Goal: Information Seeking & Learning: Learn about a topic

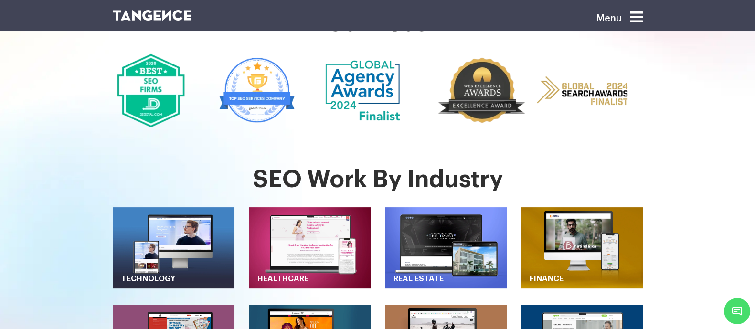
scroll to position [303, 0]
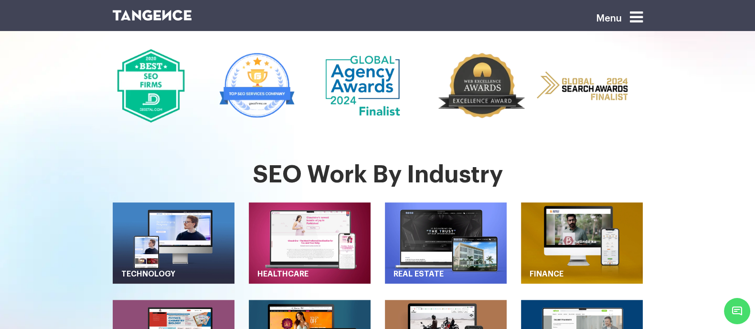
click at [353, 202] on img "button" at bounding box center [310, 242] width 122 height 81
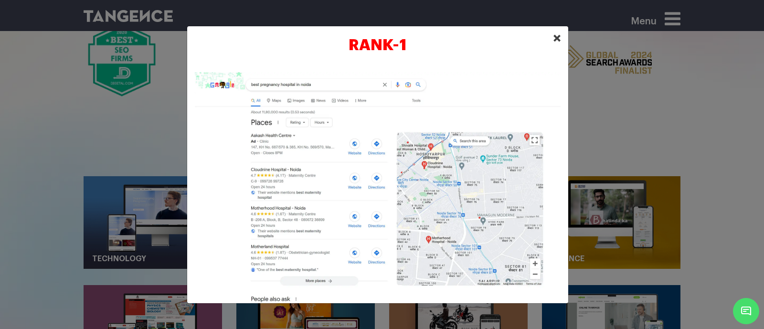
click at [559, 43] on span "×" at bounding box center [557, 38] width 8 height 14
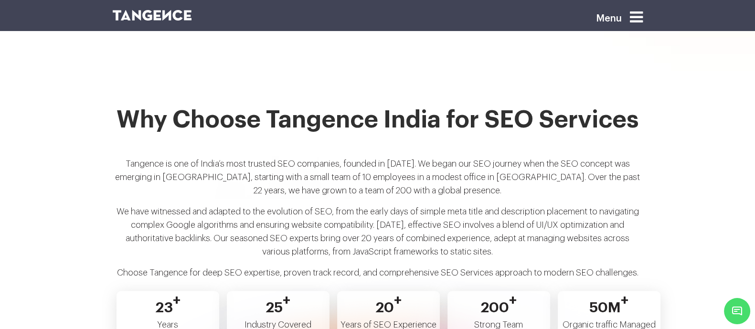
scroll to position [1740, 0]
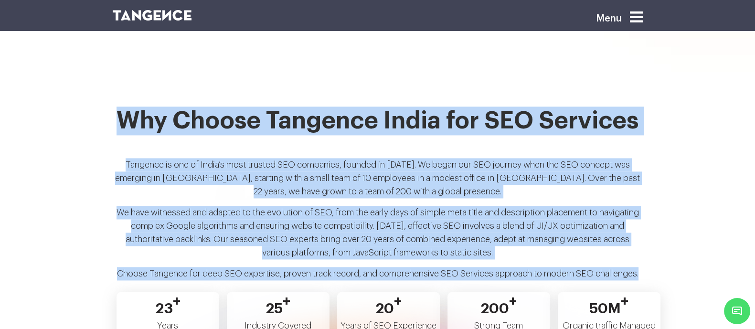
drag, startPoint x: 108, startPoint y: 60, endPoint x: 658, endPoint y: 213, distance: 570.6
click at [650, 213] on div "Why Choose Tangence India for SEO Services Tangence is one of India’s most trus…" at bounding box center [378, 196] width 544 height 181
copy div "Why Choose Tangence India for SEO Services [GEOGRAPHIC_DATA] is one of India’s …"
click at [306, 206] on p "We have witnessed and adapted to the evolution of SEO, from the early days of s…" at bounding box center [378, 236] width 530 height 61
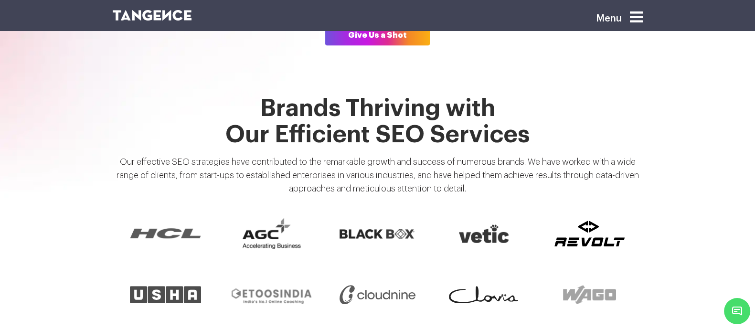
scroll to position [701, 0]
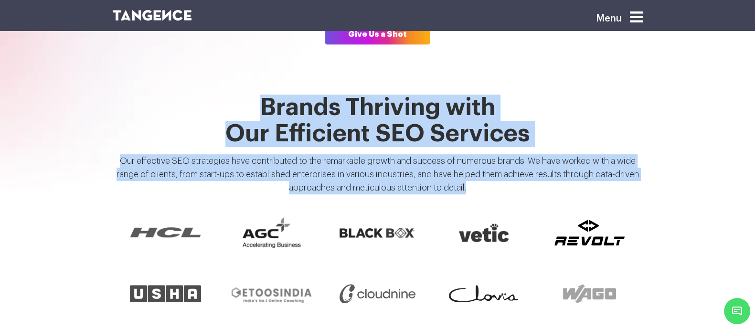
drag, startPoint x: 260, startPoint y: 90, endPoint x: 481, endPoint y: 167, distance: 233.6
click at [481, 167] on div "Brands Thriving with Our Efficient SEO Services Our effective SEO strategies ha…" at bounding box center [378, 148] width 544 height 107
copy div "Brands Thriving with Our Efficient SEO Services Our effective SEO strategies ha…"
click at [214, 95] on h1 "Brands Thriving with Our Efficient SEO Services" at bounding box center [378, 121] width 530 height 53
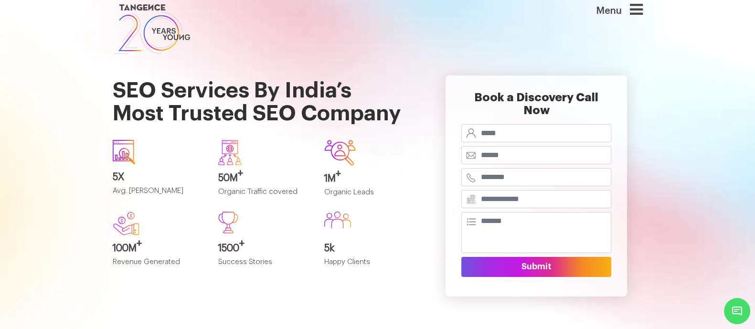
scroll to position [0, 0]
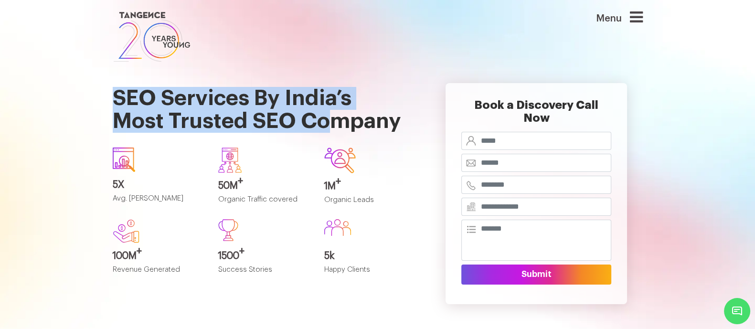
drag, startPoint x: 72, startPoint y: 85, endPoint x: 306, endPoint y: 119, distance: 236.0
click at [306, 119] on div "SEO Services By India’s Most Trusted SEO Company 5X Avg. [PERSON_NAME] 50M + Or…" at bounding box center [265, 193] width 318 height 259
copy h1 "SEO Services By India’s Most Trusted SEO Company"
click at [347, 91] on h1 "SEO Services By India’s Most Trusted SEO Company" at bounding box center [264, 102] width 303 height 76
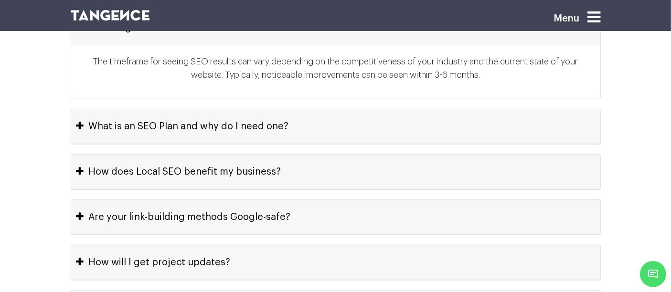
scroll to position [4322, 0]
click at [293, 200] on button "Are your link-building methods Google-safe?" at bounding box center [335, 217] width 529 height 34
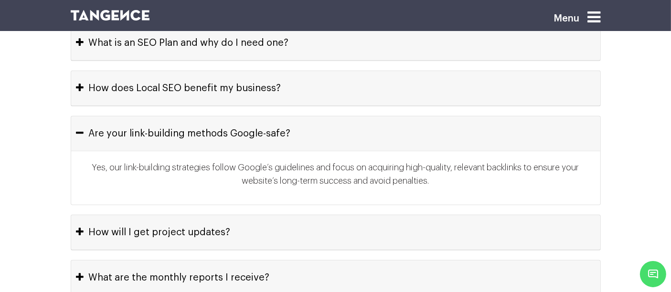
scroll to position [4358, 0]
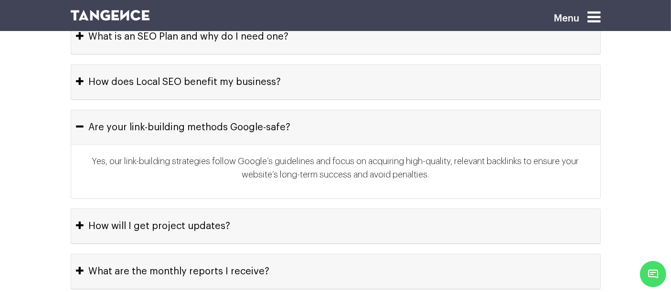
click at [293, 209] on button "How will I get project updates?" at bounding box center [335, 226] width 529 height 34
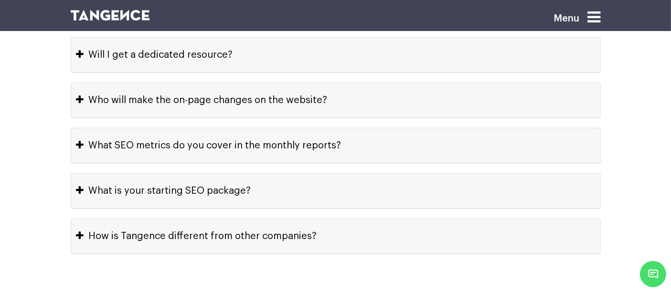
scroll to position [4666, 0]
click at [293, 219] on button "How is Tangence different from other companies?" at bounding box center [335, 236] width 529 height 34
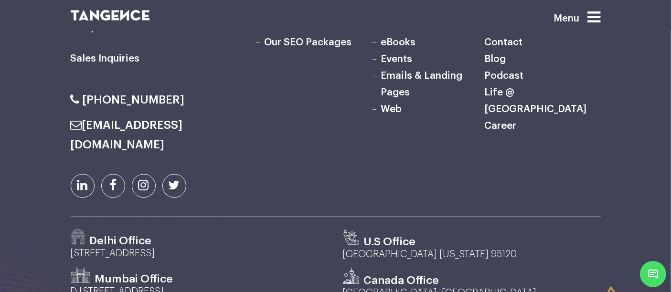
scroll to position [5451, 0]
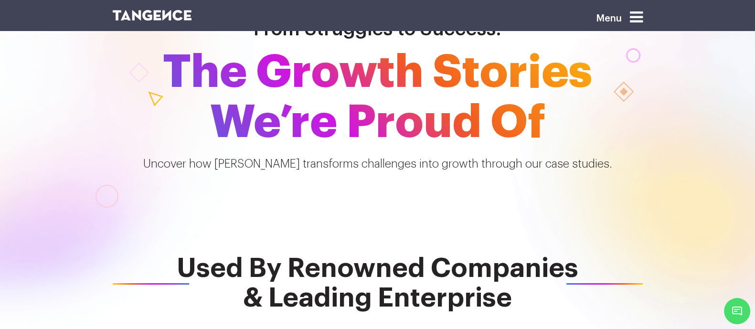
scroll to position [75, 0]
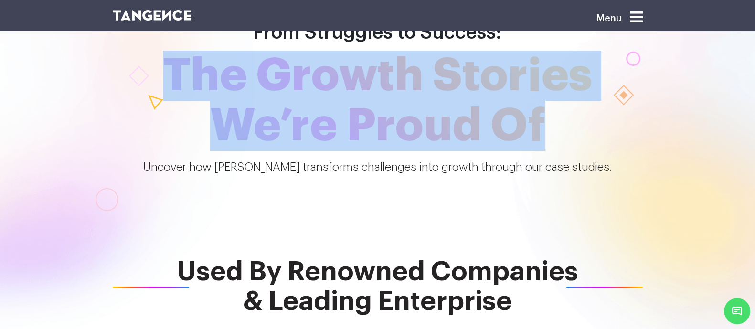
drag, startPoint x: 174, startPoint y: 74, endPoint x: 566, endPoint y: 145, distance: 398.4
click at [566, 145] on span "The Growth Stories We’re Proud Of" at bounding box center [378, 101] width 544 height 100
copy span "The Growth Stories We’re Proud Of"
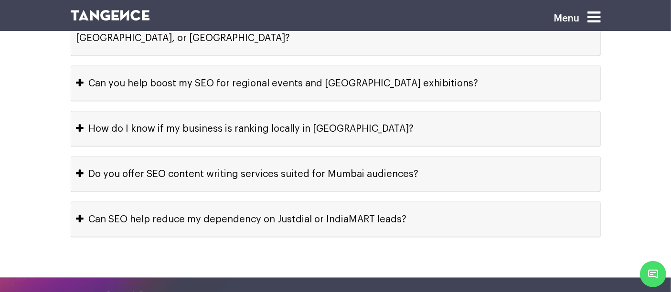
scroll to position [4975, 0]
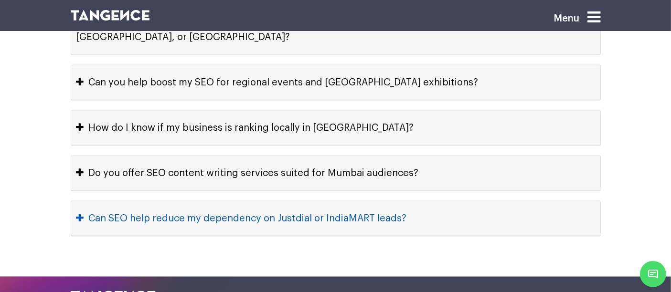
click at [231, 202] on button "Can SEO help reduce my dependency on Justdial or IndiaMART leads?" at bounding box center [335, 219] width 529 height 34
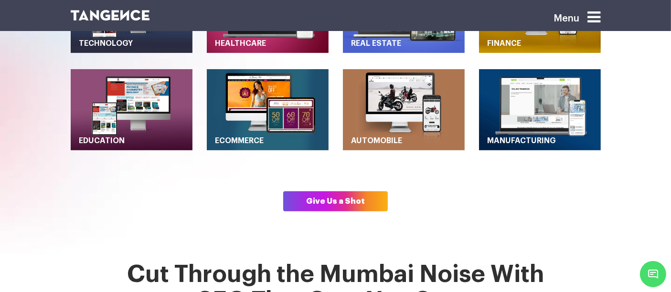
scroll to position [538, 0]
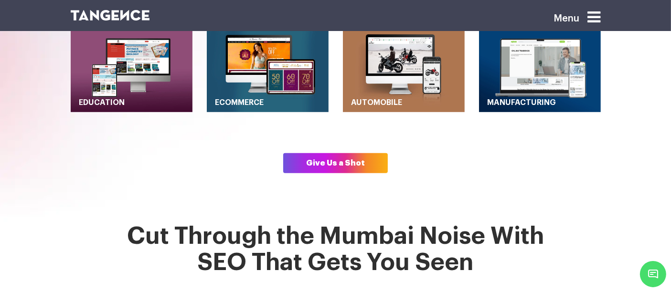
click at [264, 223] on h2 "Cut Through the Mumbai Noise With SEO That Gets You Seen" at bounding box center [336, 255] width 530 height 64
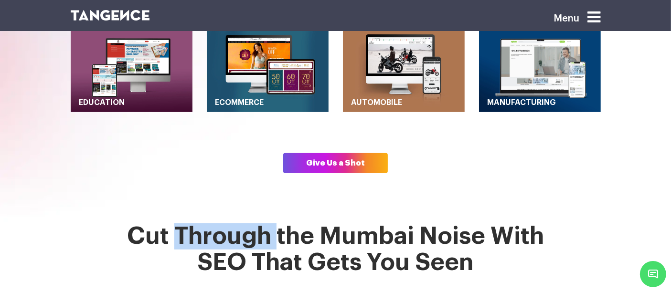
click at [264, 223] on h2 "Cut Through the Mumbai Noise With SEO That Gets You Seen" at bounding box center [336, 255] width 530 height 64
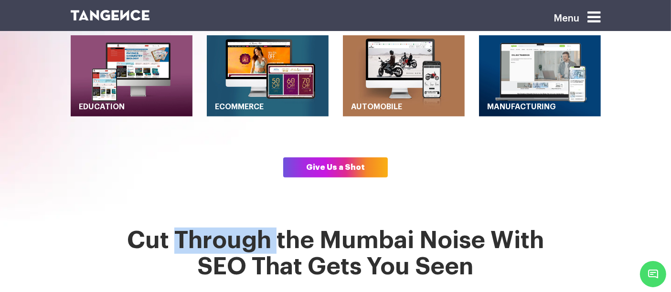
scroll to position [570, 0]
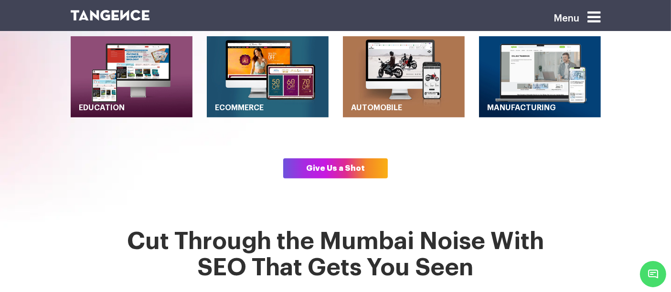
click at [256, 184] on section "SEO Work By Industry Technology Healthcare Real Estate" at bounding box center [335, 63] width 671 height 330
